Goal: Task Accomplishment & Management: Manage account settings

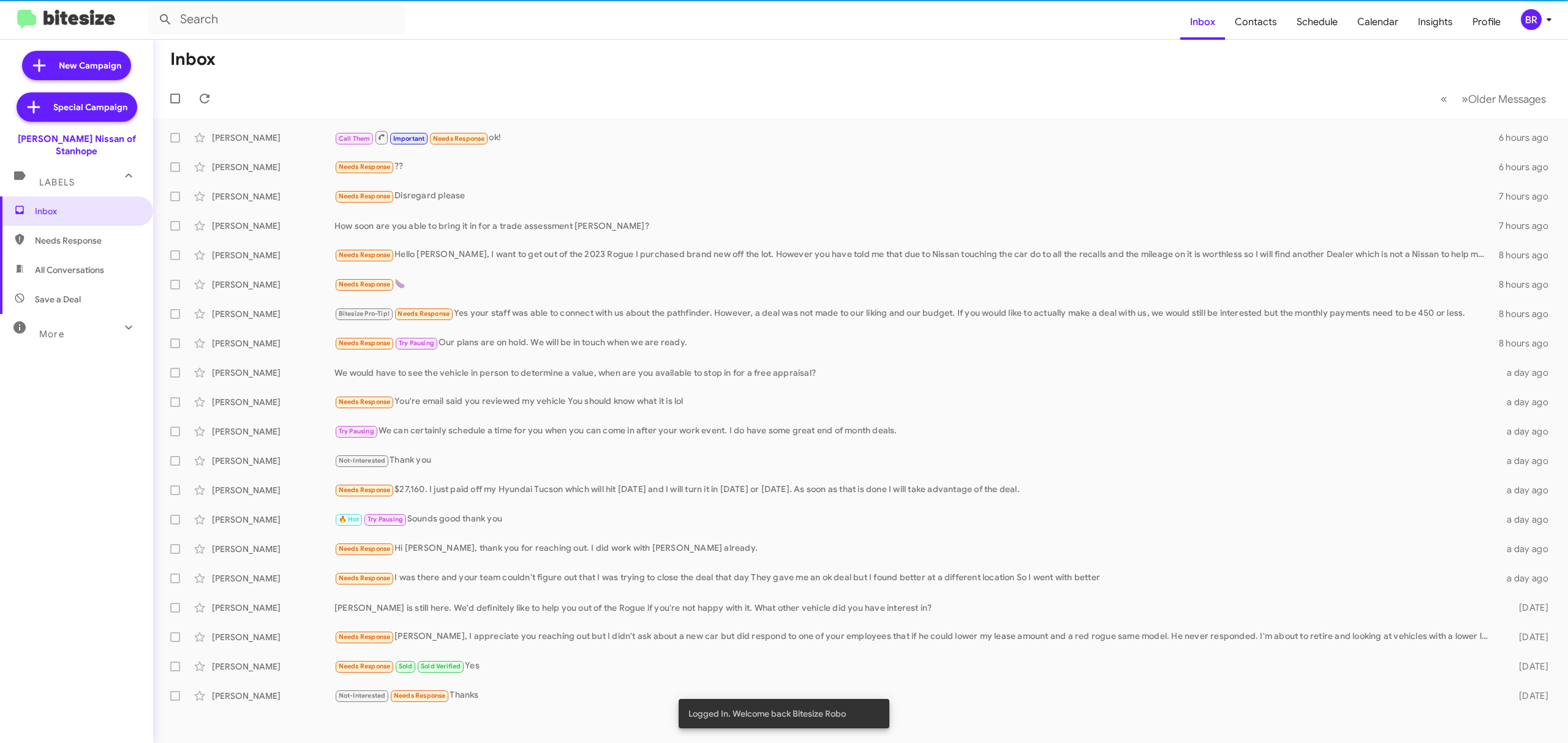
click at [1525, 29] on div "BR" at bounding box center [1531, 19] width 21 height 21
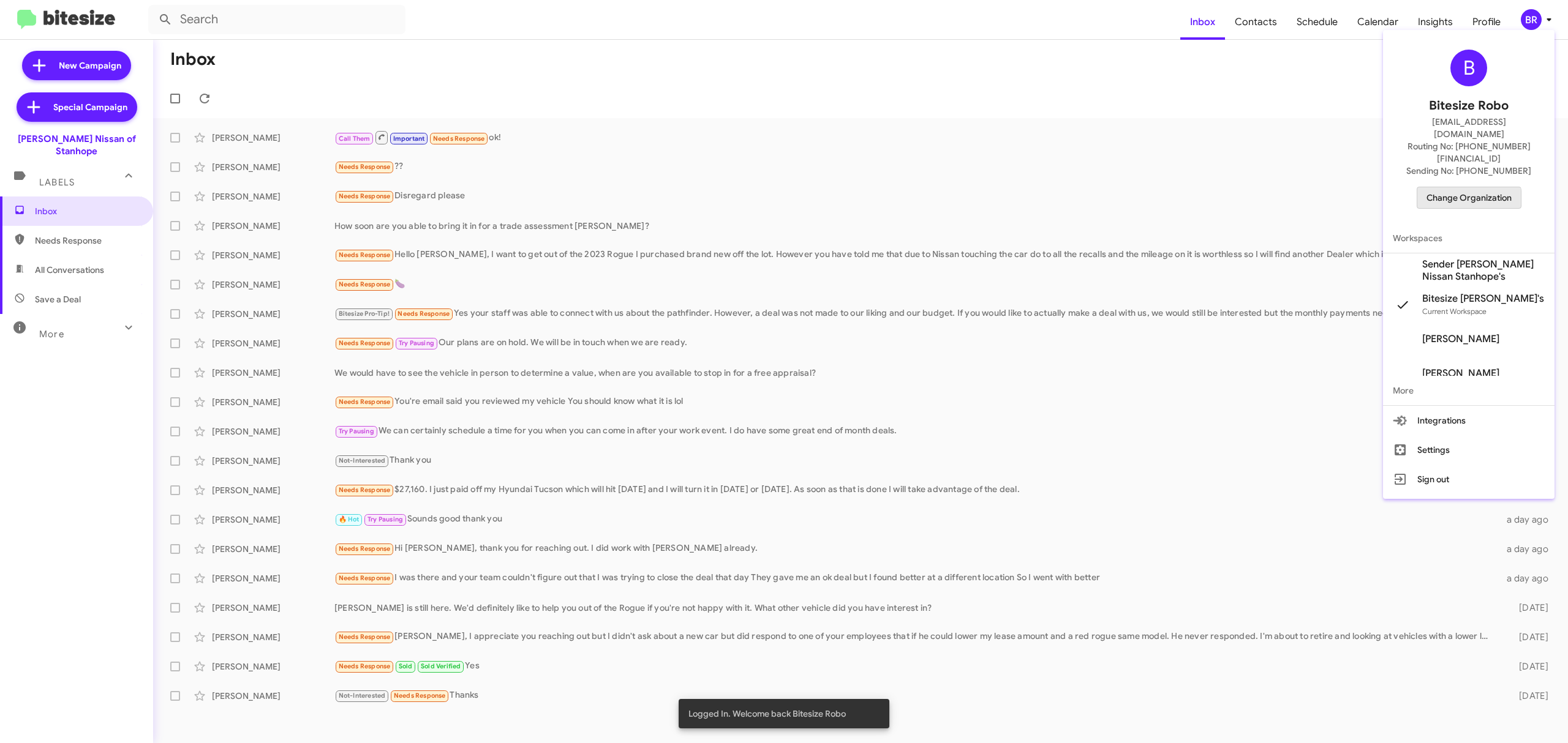
click at [1444, 187] on span "Change Organization" at bounding box center [1469, 198] width 85 height 21
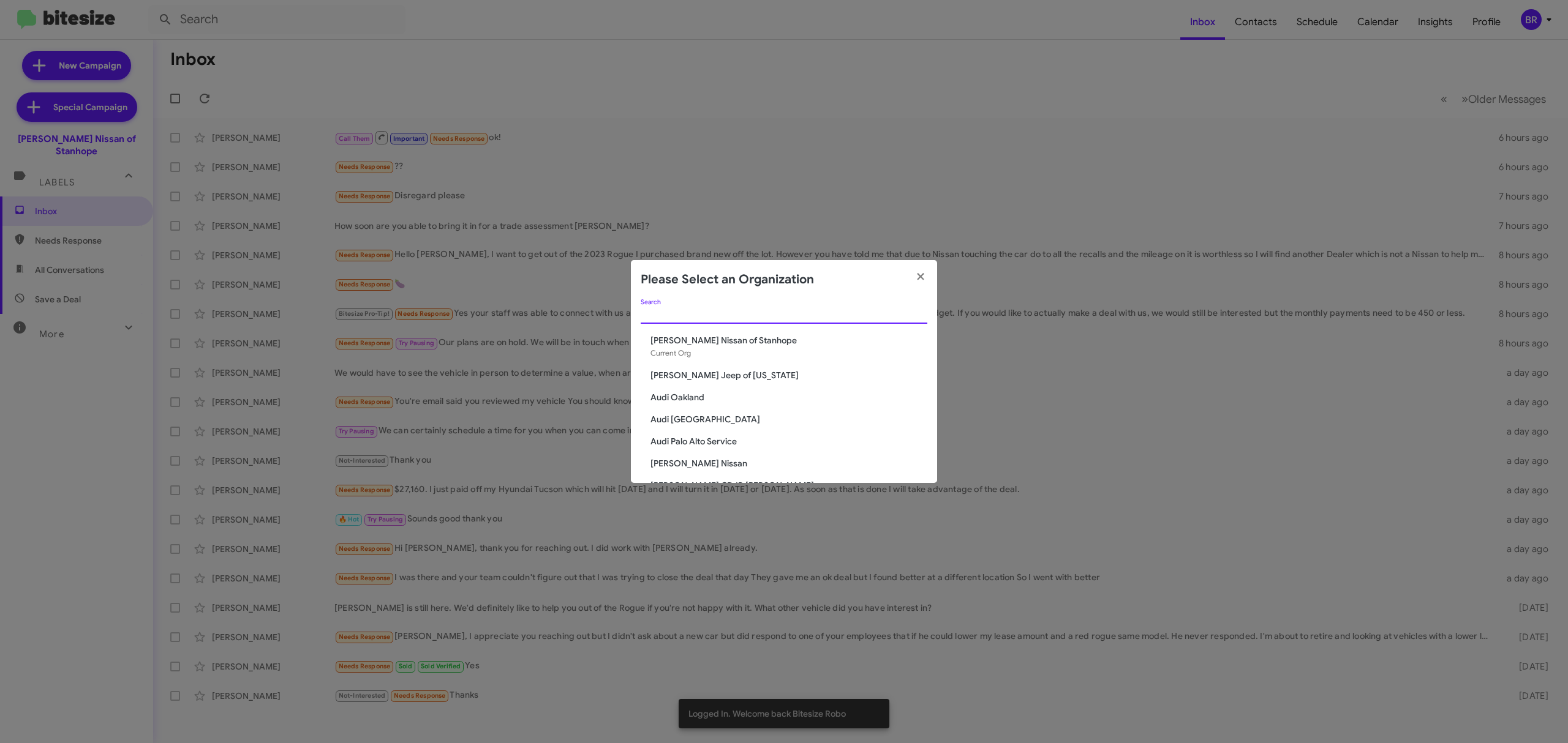
click at [883, 319] on input "Search" at bounding box center [784, 314] width 286 height 10
paste input "San Leandro CDJR"
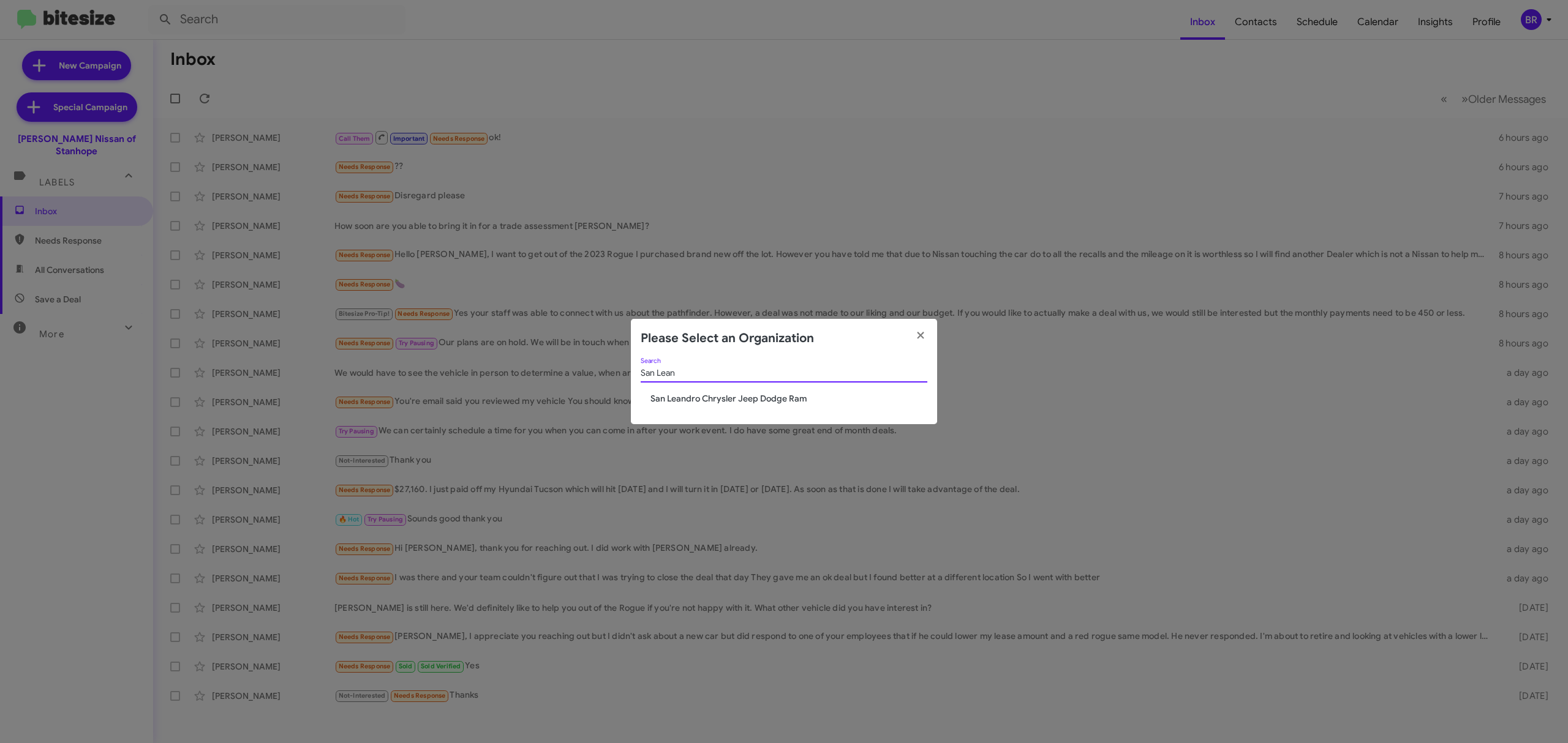
type input "San Lean"
click at [743, 394] on span "San Leandro Chrysler Jeep Dodge Ram" at bounding box center [789, 399] width 277 height 12
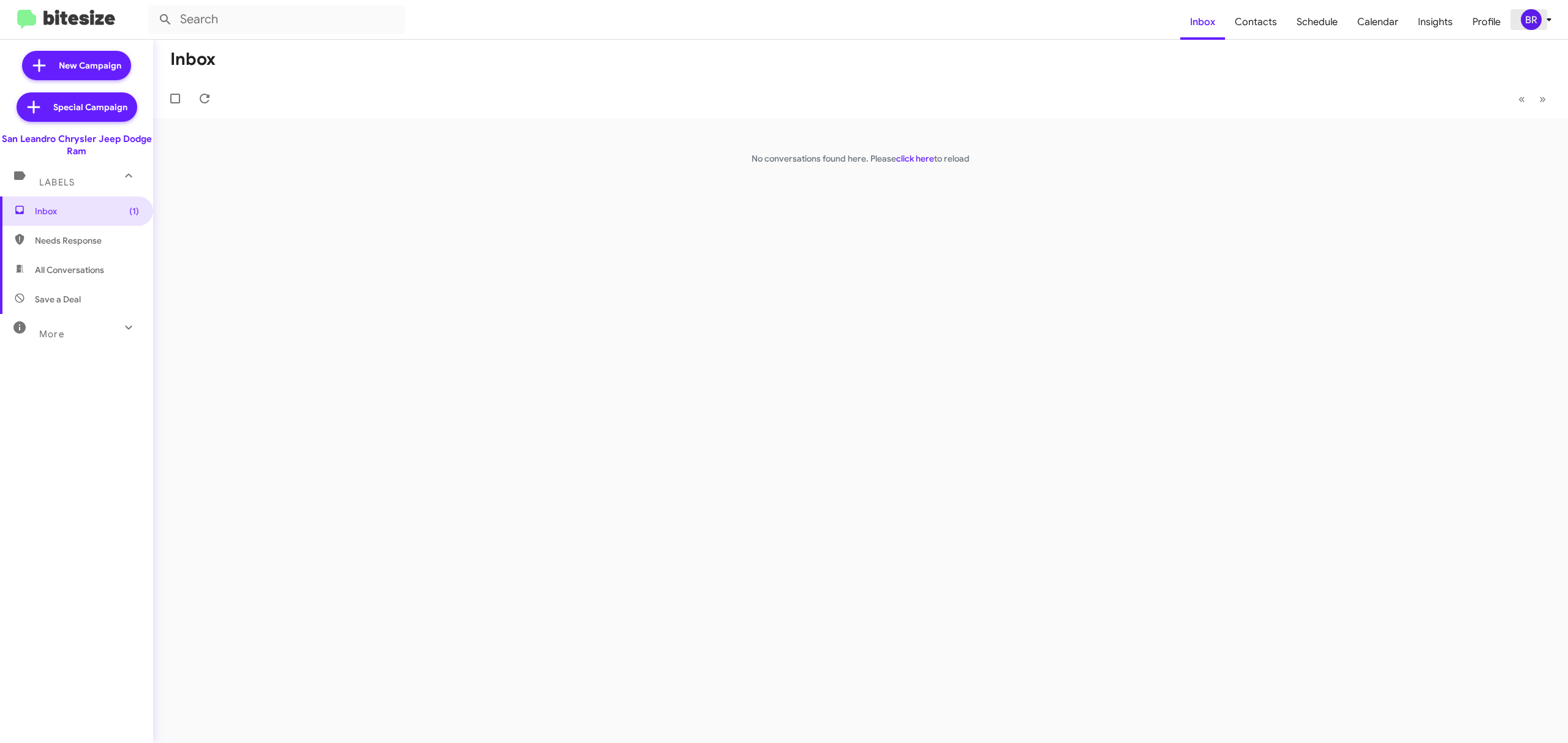
click at [1539, 9] on span "BR" at bounding box center [1539, 19] width 37 height 21
